Goal: Information Seeking & Learning: Learn about a topic

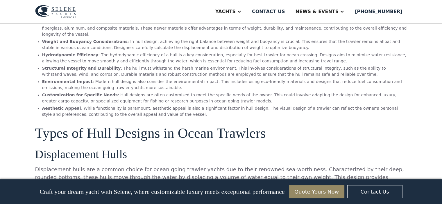
scroll to position [347, 0]
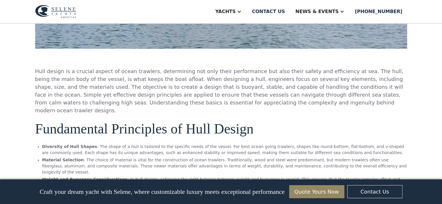
click at [428, 190] on div "Craft your dream yacht with Selene, where customizable luxury meets exceptional…" at bounding box center [221, 192] width 420 height 25
click at [416, 191] on div "Craft your dream yacht with Selene, where customizable luxury meets exceptional…" at bounding box center [221, 192] width 420 height 25
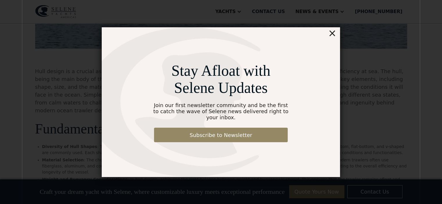
click at [333, 38] on div "×" at bounding box center [332, 33] width 8 height 12
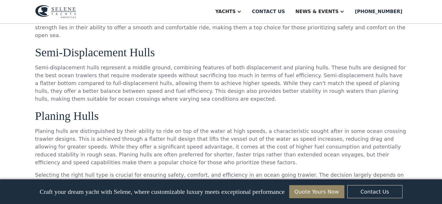
scroll to position [818, 0]
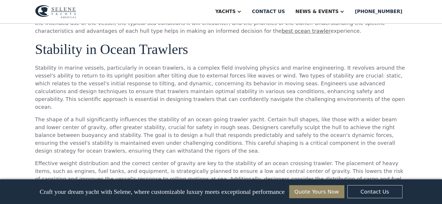
click at [426, 154] on div "Ocean Trawlers: Understanding Hull Design & Stability Explore the critical aspe…" at bounding box center [221, 20] width 442 height 1631
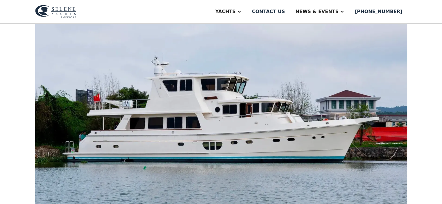
scroll to position [0, 0]
